Goal: Task Accomplishment & Management: Use online tool/utility

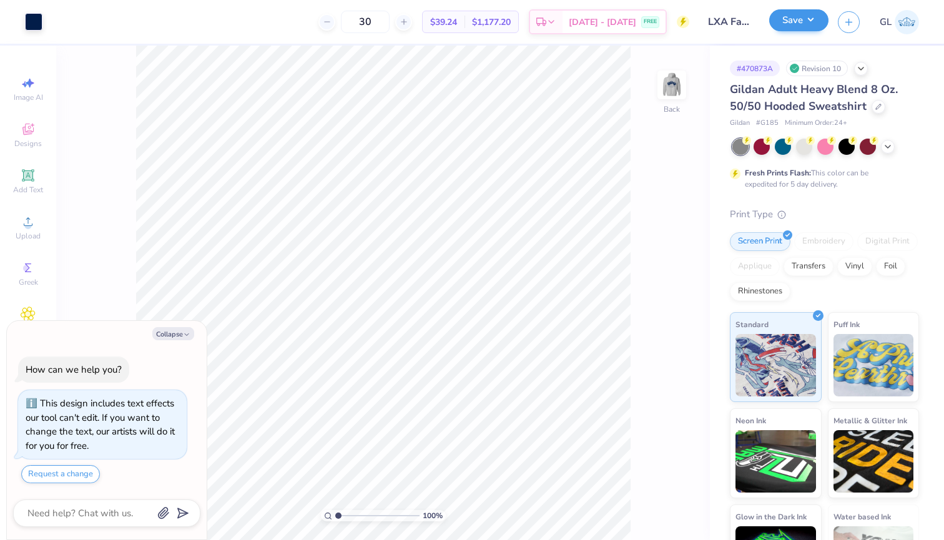
click at [793, 29] on button "Save" at bounding box center [798, 20] width 59 height 22
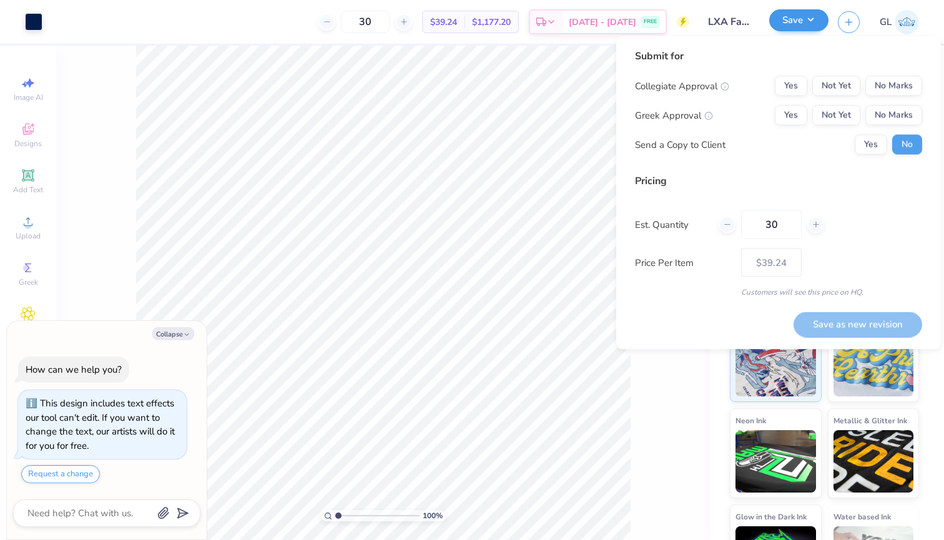
type textarea "x"
click at [788, 115] on button "Yes" at bounding box center [791, 115] width 32 height 20
click at [901, 87] on button "No Marks" at bounding box center [893, 86] width 57 height 20
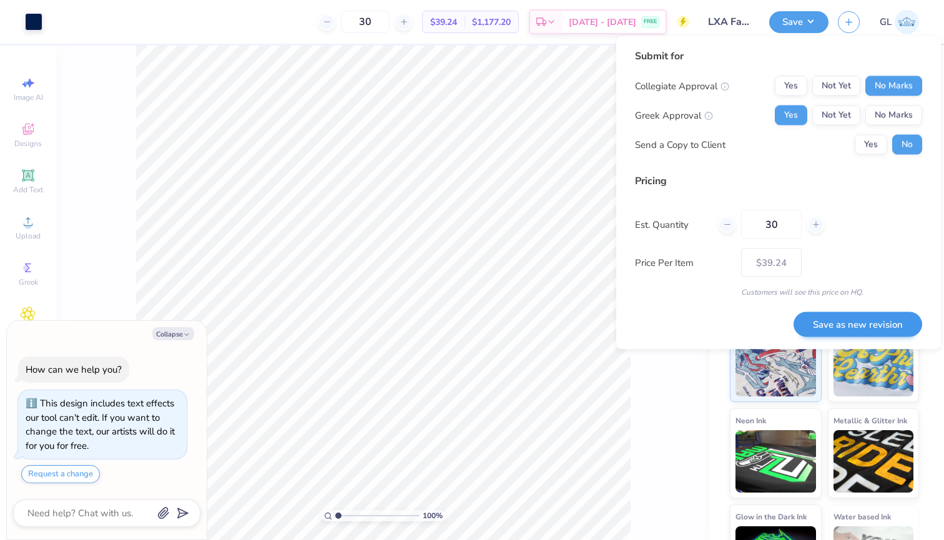
click at [822, 326] on button "Save as new revision" at bounding box center [857, 324] width 129 height 26
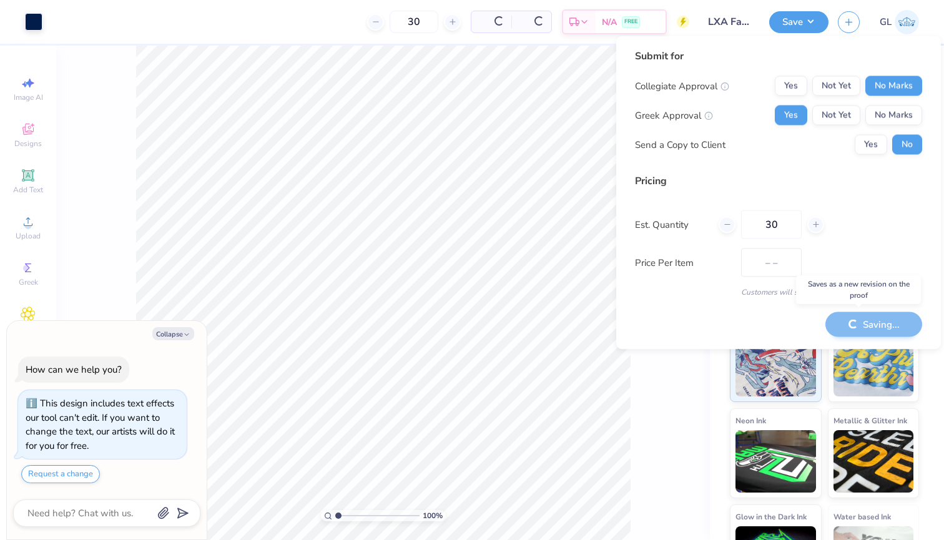
type input "$39.24"
type textarea "x"
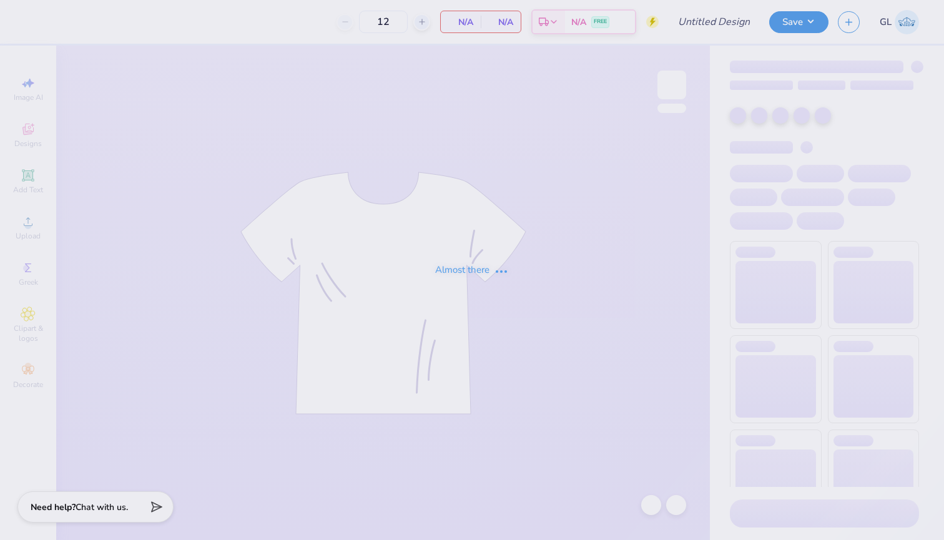
type input "LXA Fall 2025 Tshirt"
type input "25"
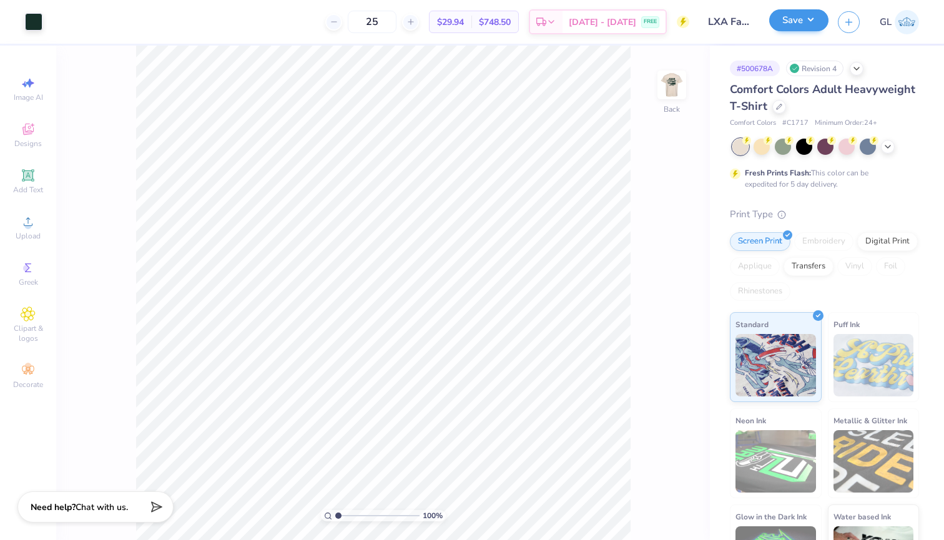
click at [804, 21] on button "Save" at bounding box center [798, 20] width 59 height 22
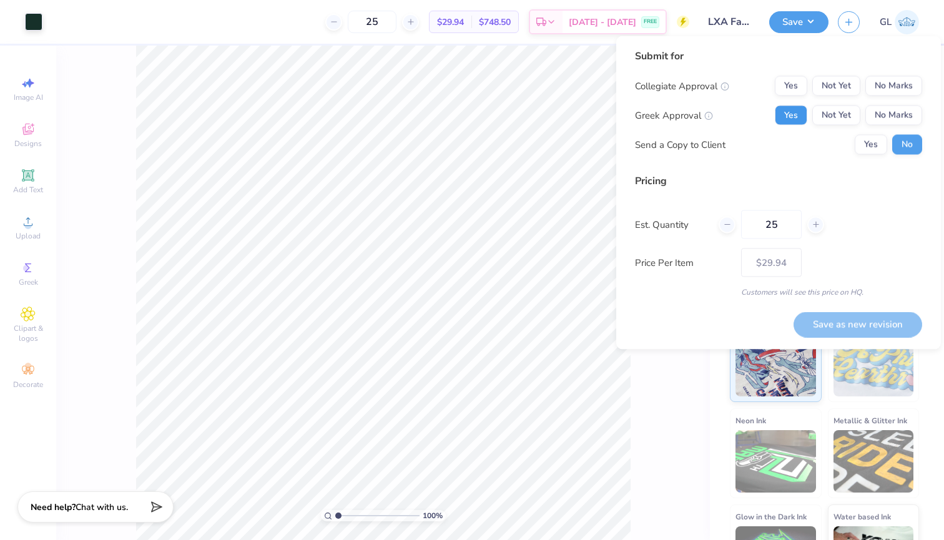
click at [793, 115] on button "Yes" at bounding box center [791, 115] width 32 height 20
click at [902, 86] on button "No Marks" at bounding box center [893, 86] width 57 height 20
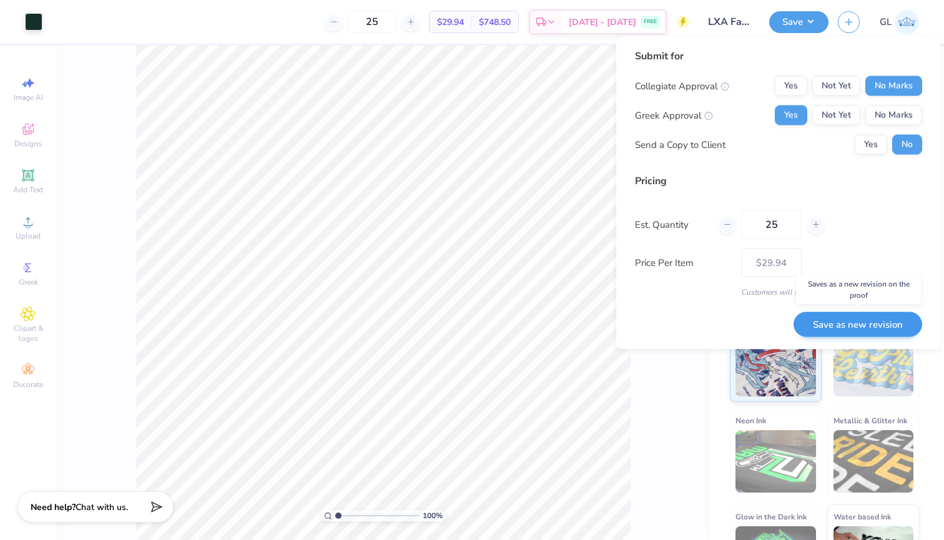
click at [841, 328] on button "Save as new revision" at bounding box center [857, 324] width 129 height 26
type input "$29.94"
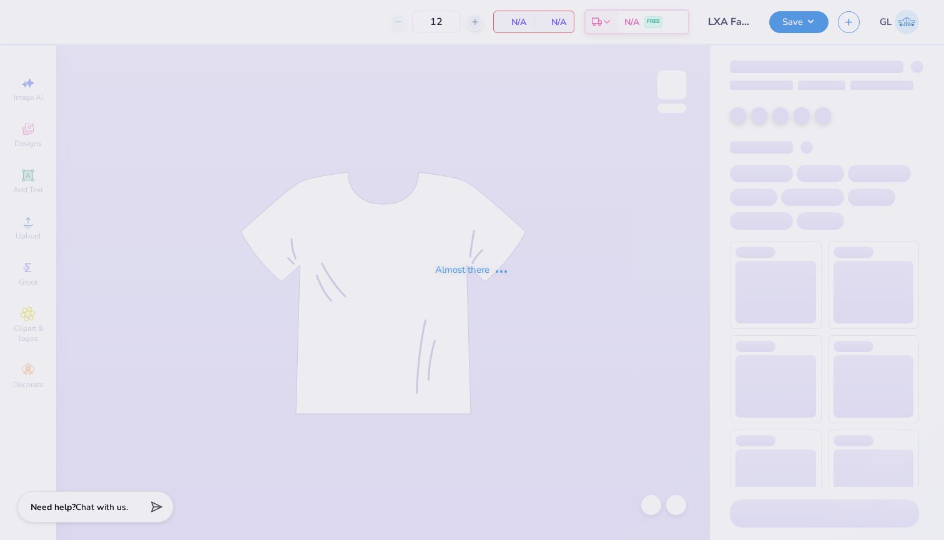
type input "25"
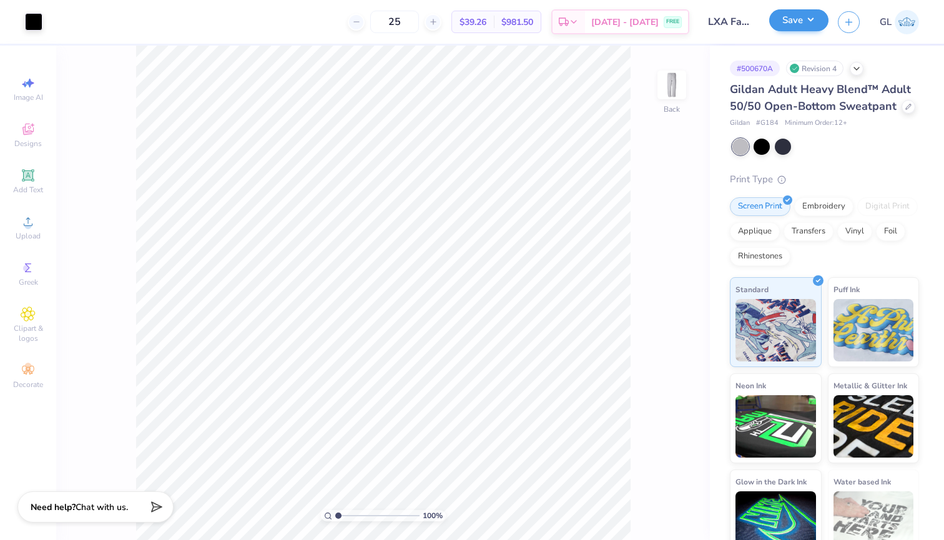
click at [787, 19] on button "Save" at bounding box center [798, 20] width 59 height 22
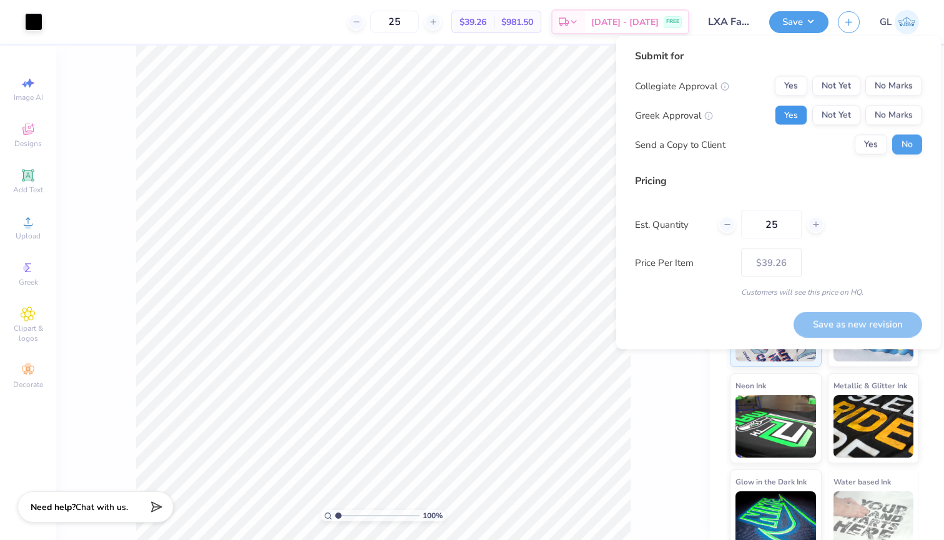
click at [785, 117] on button "Yes" at bounding box center [791, 115] width 32 height 20
click at [899, 84] on button "No Marks" at bounding box center [893, 86] width 57 height 20
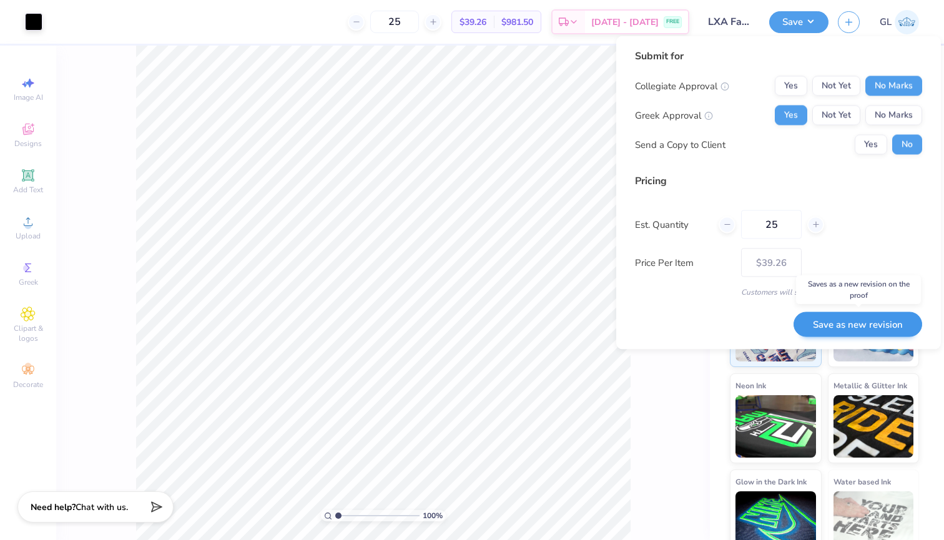
click at [842, 325] on button "Save as new revision" at bounding box center [857, 324] width 129 height 26
type input "$39.26"
